Goal: Information Seeking & Learning: Check status

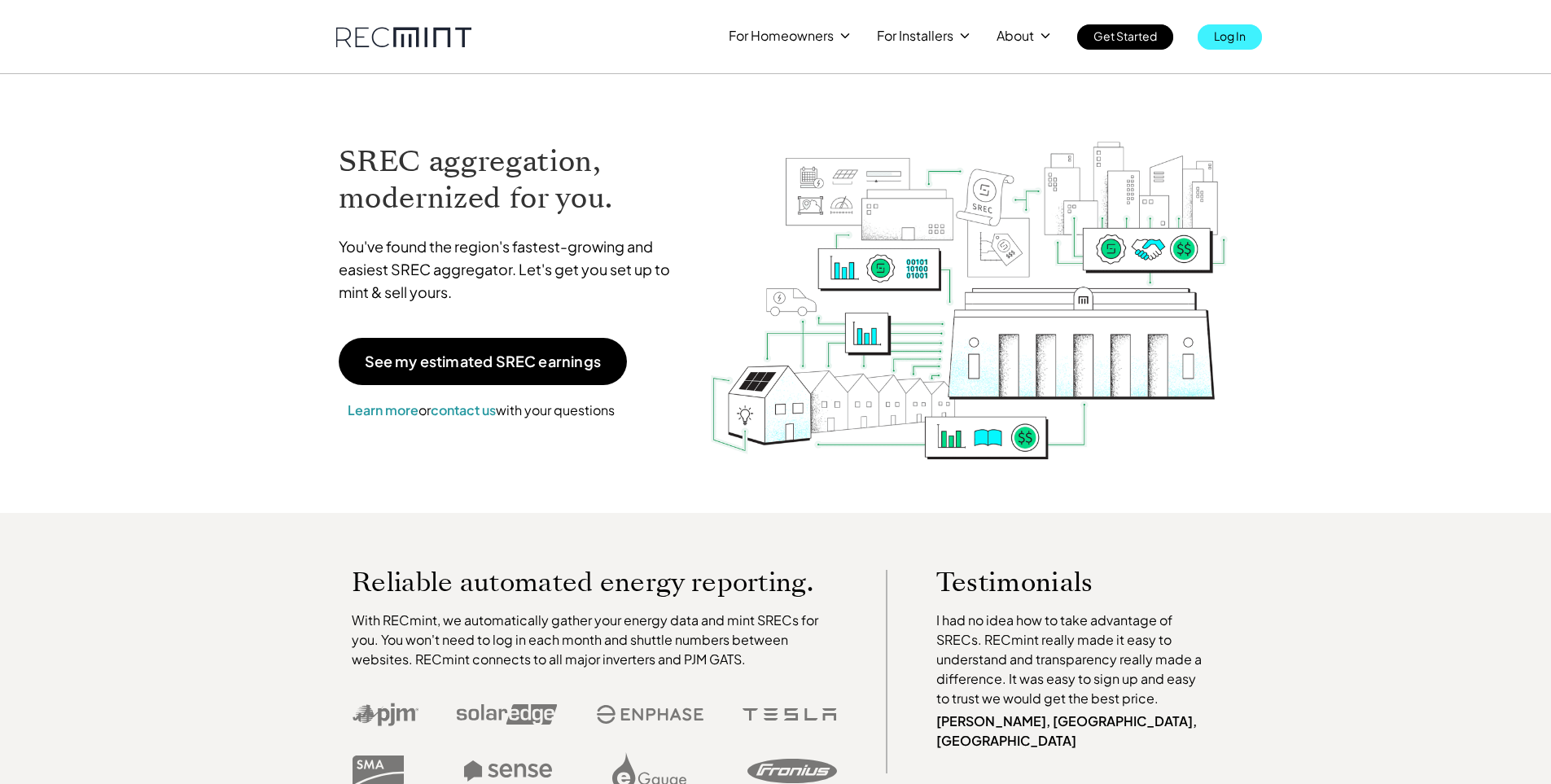
click at [1227, 45] on p "Log In" at bounding box center [1230, 36] width 31 height 23
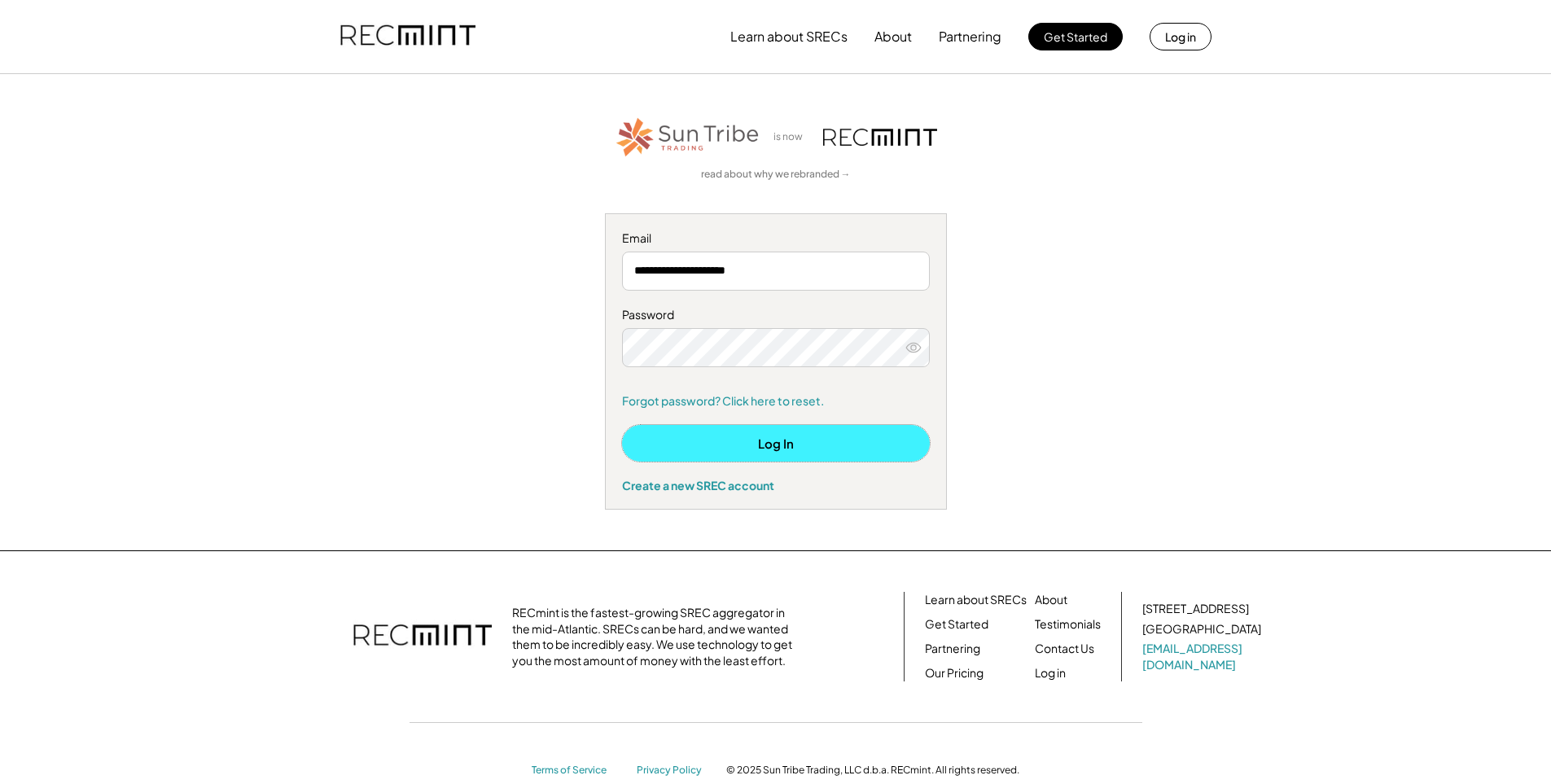
click at [748, 445] on button "Log In" at bounding box center [776, 443] width 308 height 37
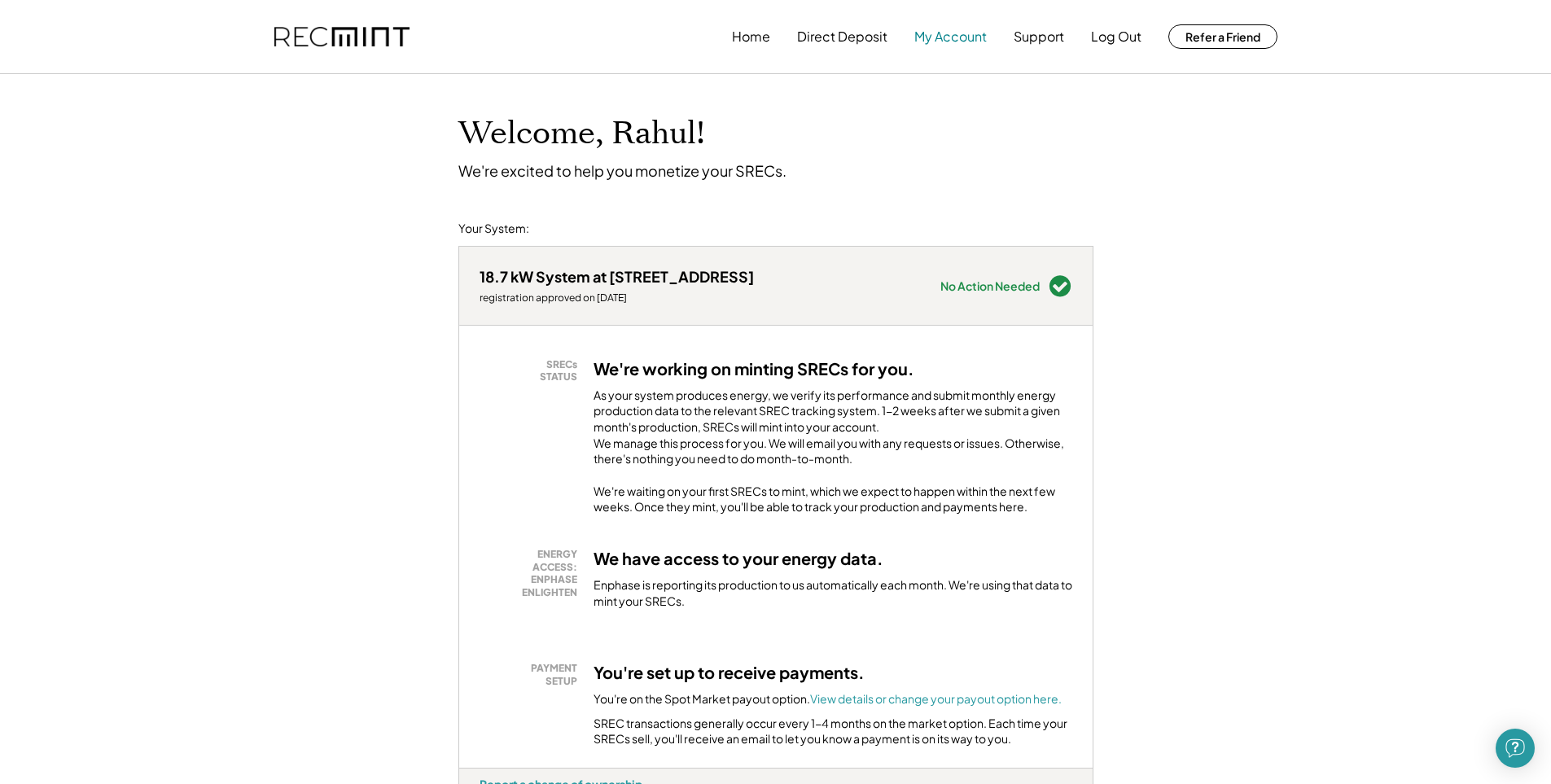
click at [942, 33] on button "My Account" at bounding box center [951, 36] width 72 height 32
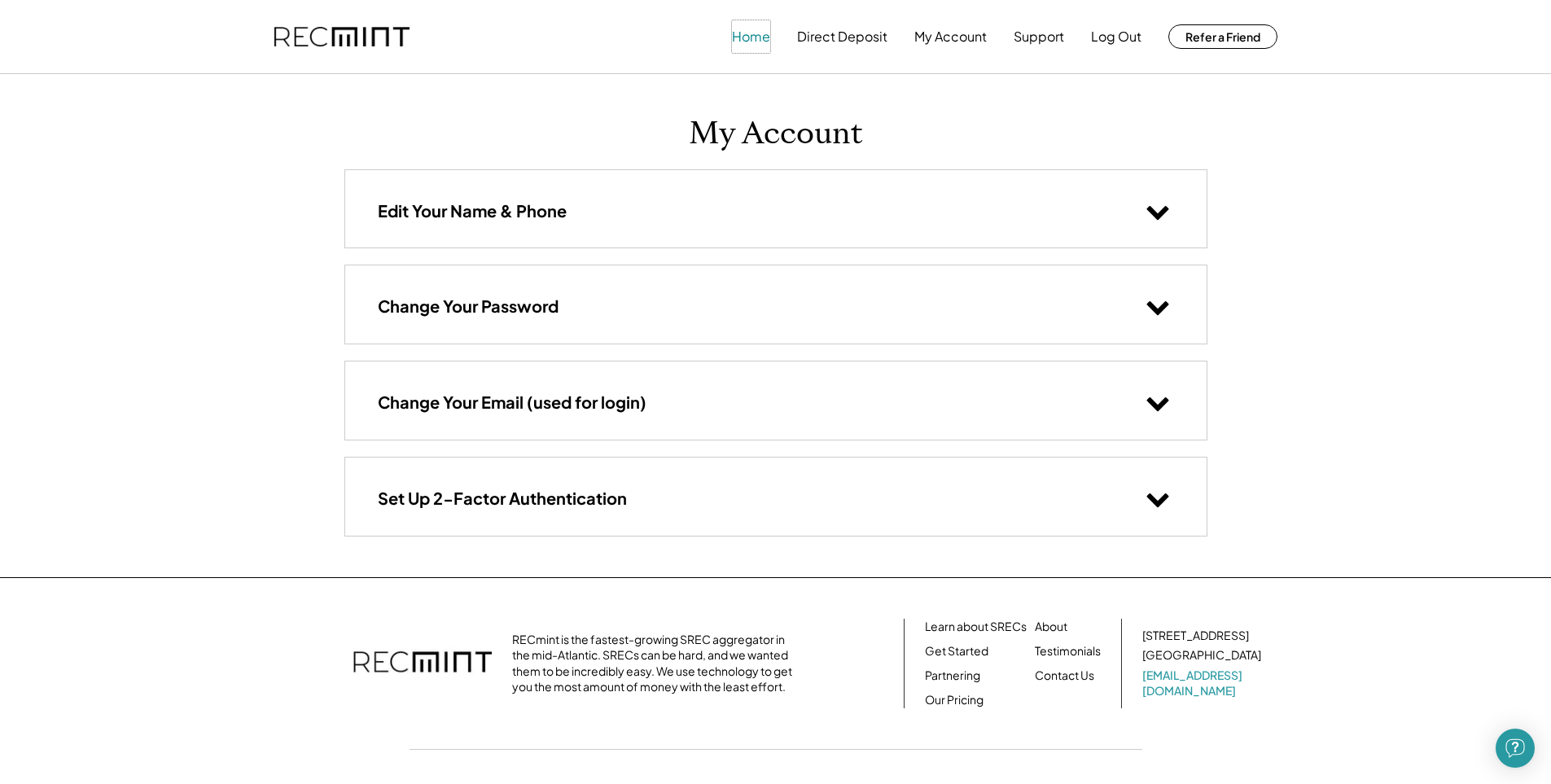
click at [759, 35] on button "Home" at bounding box center [751, 36] width 38 height 32
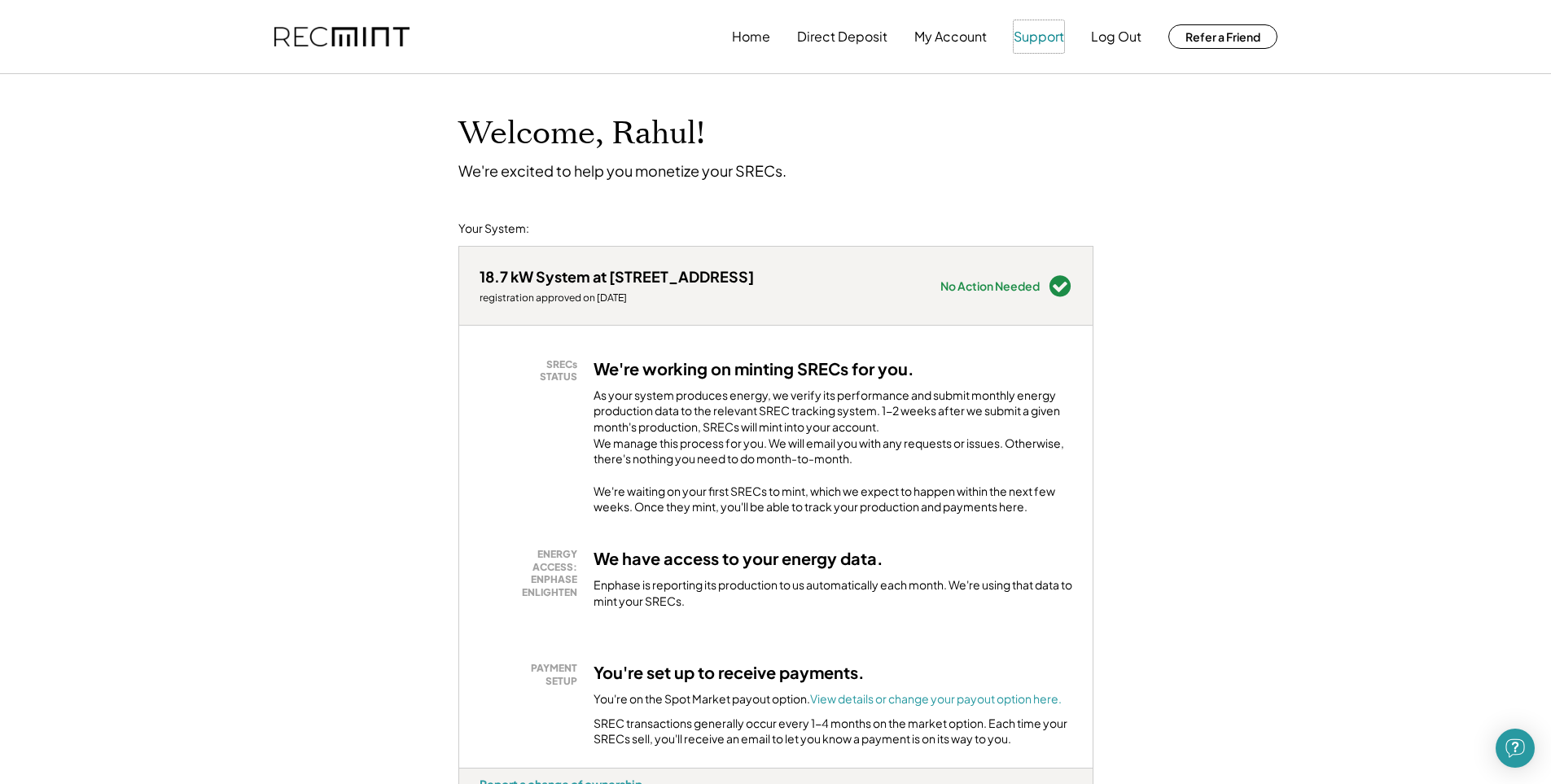
click at [1041, 35] on button "Support" at bounding box center [1038, 36] width 50 height 32
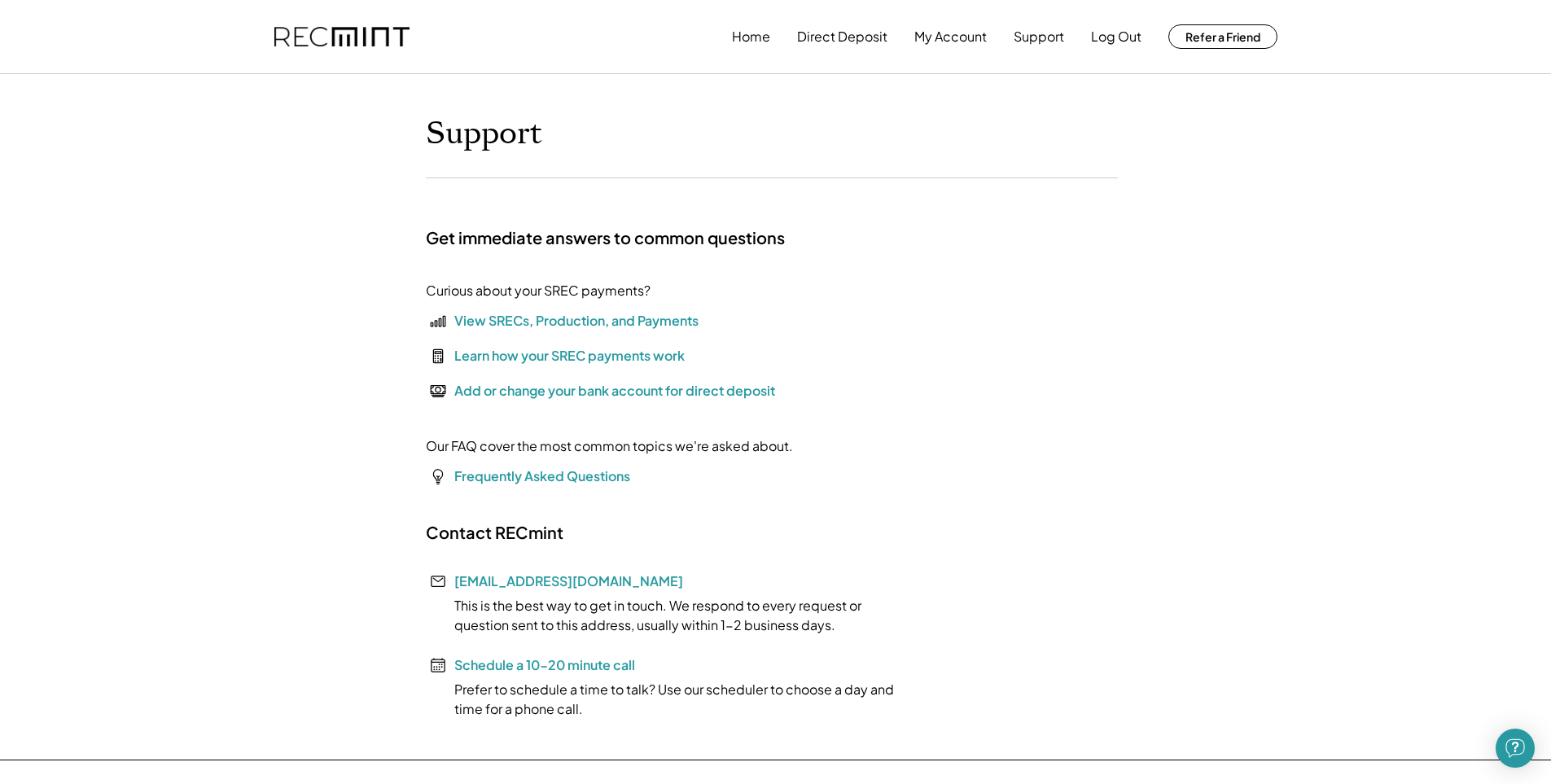
click at [575, 320] on div "View SRECs, Production, and Payments" at bounding box center [576, 320] width 245 height 20
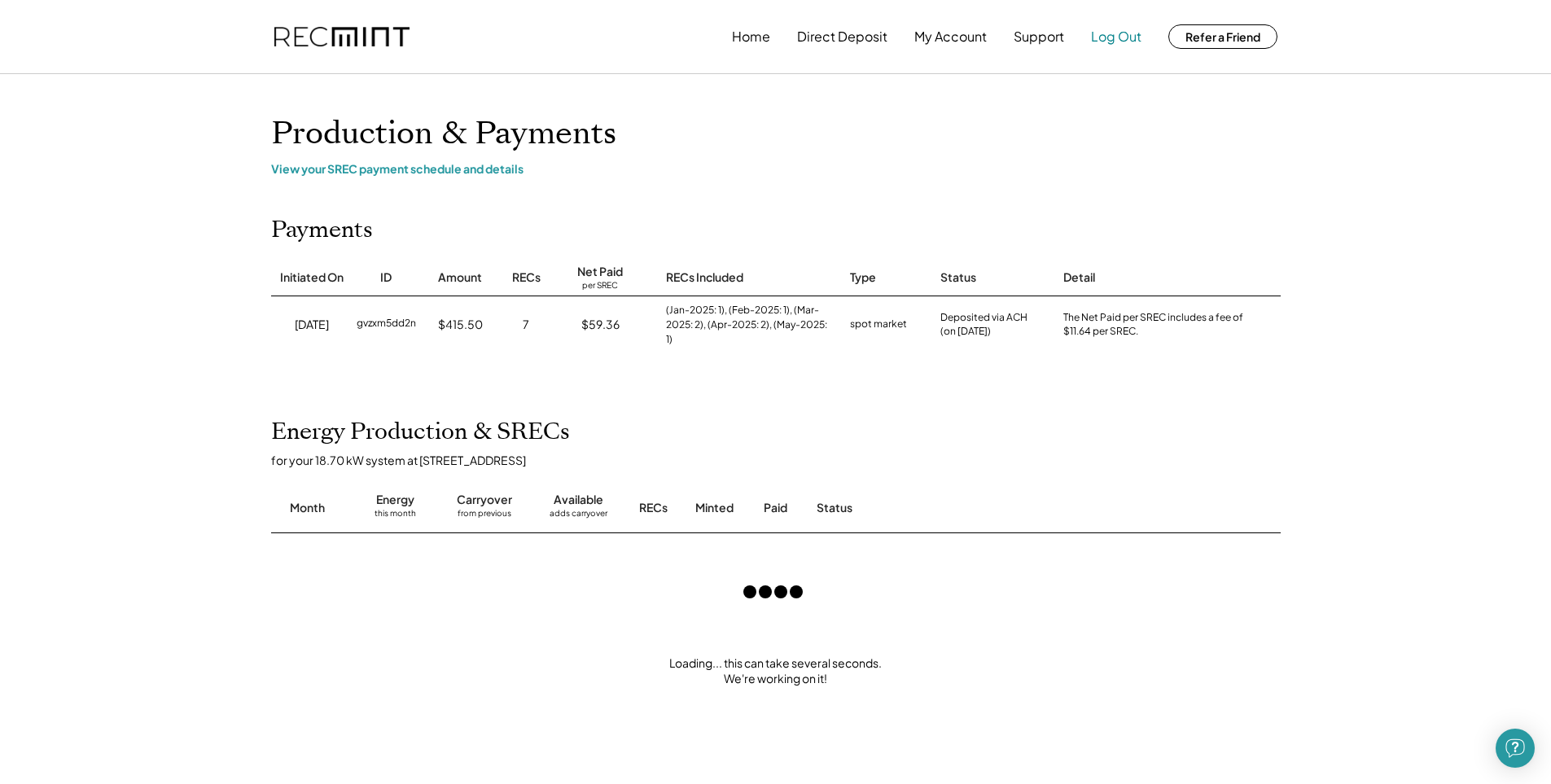
click at [1120, 37] on button "Log Out" at bounding box center [1116, 36] width 50 height 32
